Goal: Use online tool/utility: Utilize a website feature to perform a specific function

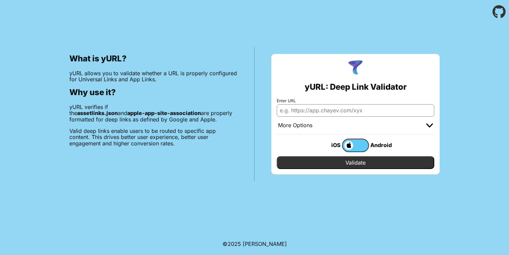
click at [355, 107] on input "Enter URL" at bounding box center [356, 110] width 158 height 12
paste input "[URL][DOMAIN_NAME]"
type input "[URL][DOMAIN_NAME]"
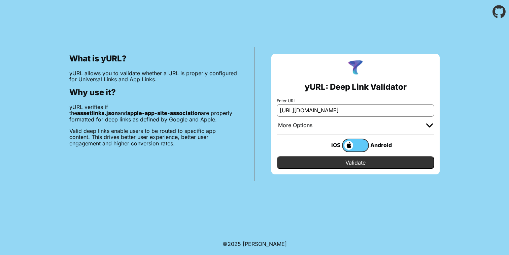
click at [312, 135] on div "iOS Android" at bounding box center [356, 145] width 158 height 22
click at [339, 160] on input "Validate" at bounding box center [356, 162] width 158 height 13
